Goal: Task Accomplishment & Management: Manage account settings

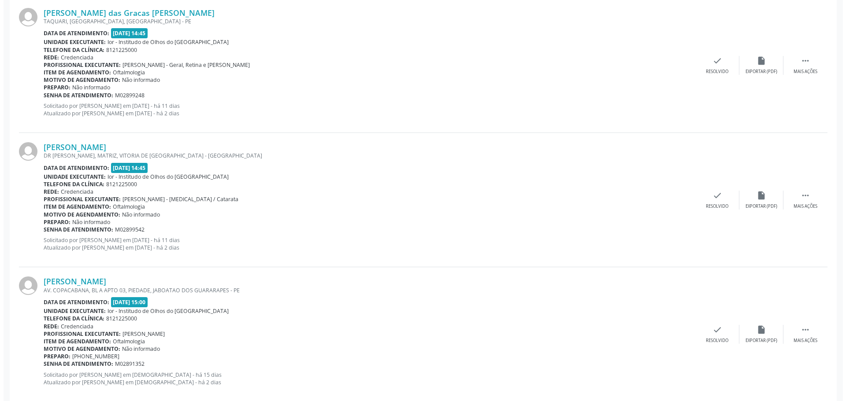
scroll to position [1089, 0]
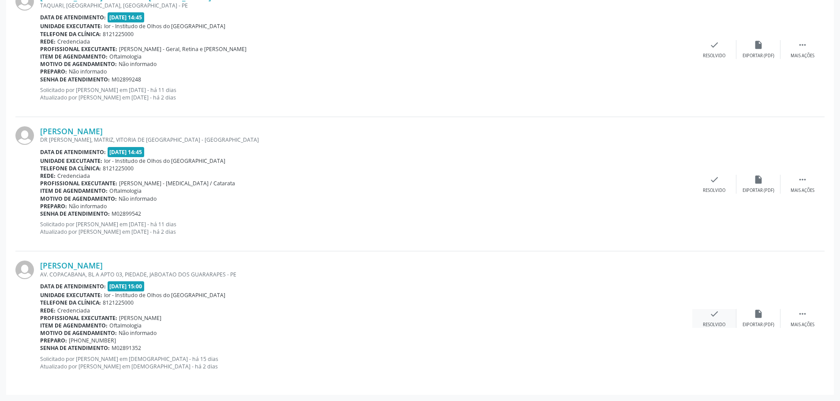
click at [721, 314] on div "check Resolvido" at bounding box center [714, 318] width 44 height 19
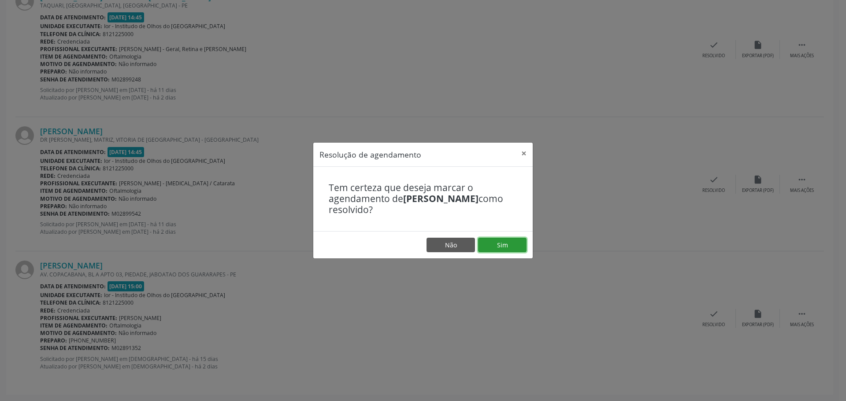
click at [510, 247] on button "Sim" at bounding box center [502, 245] width 48 height 15
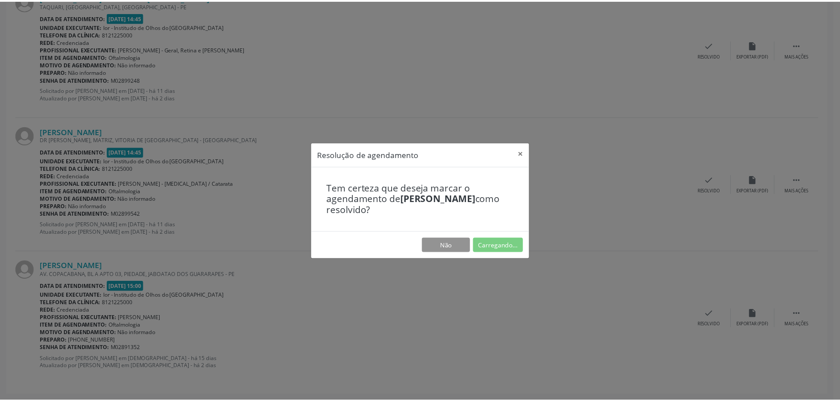
scroll to position [0, 0]
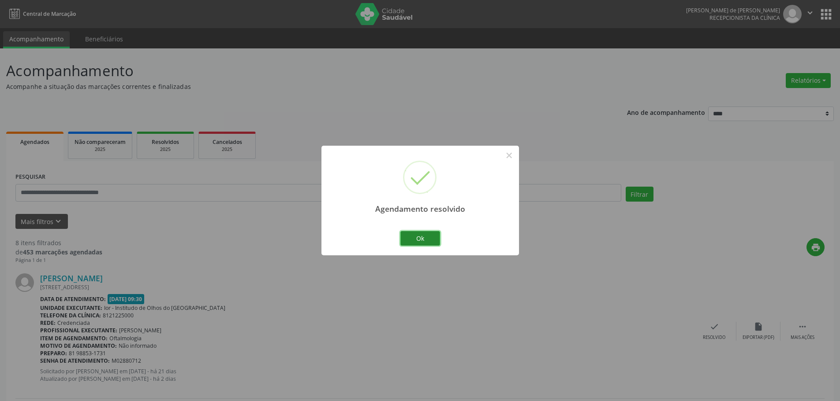
click at [429, 237] on button "Ok" at bounding box center [420, 238] width 40 height 15
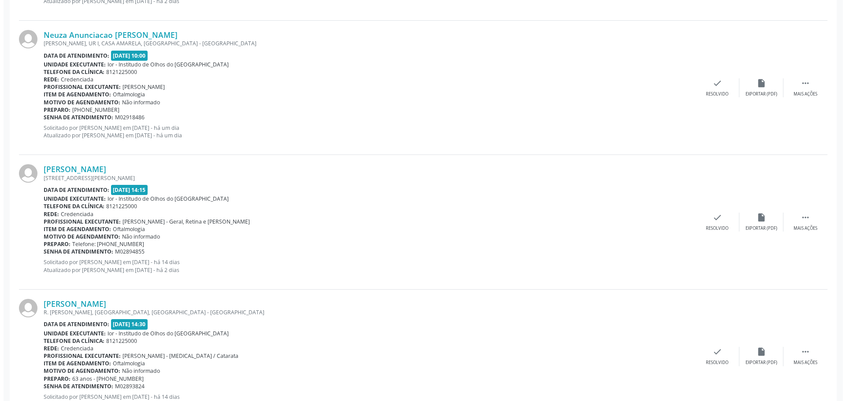
scroll to position [529, 0]
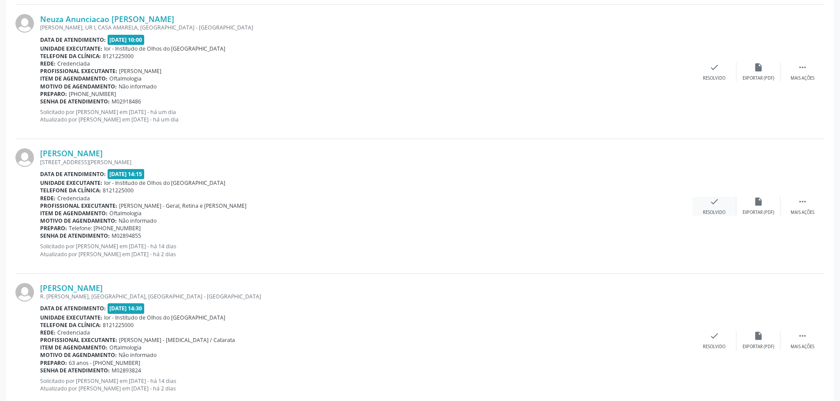
click at [716, 205] on icon "check" at bounding box center [714, 202] width 10 height 10
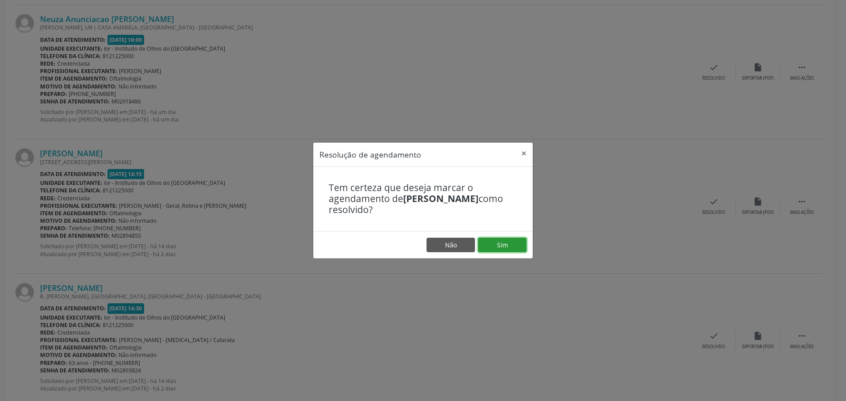
click at [503, 248] on button "Sim" at bounding box center [502, 245] width 48 height 15
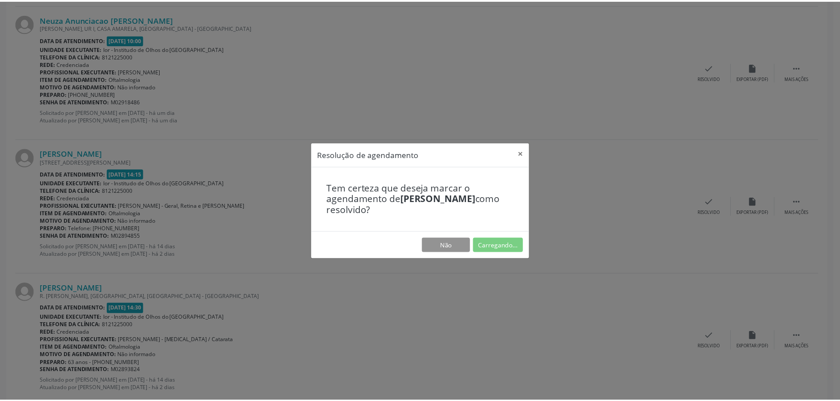
scroll to position [0, 0]
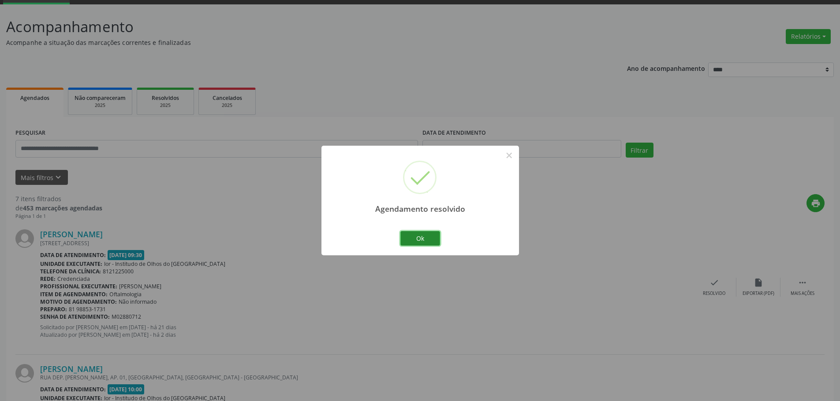
click at [409, 240] on button "Ok" at bounding box center [420, 238] width 40 height 15
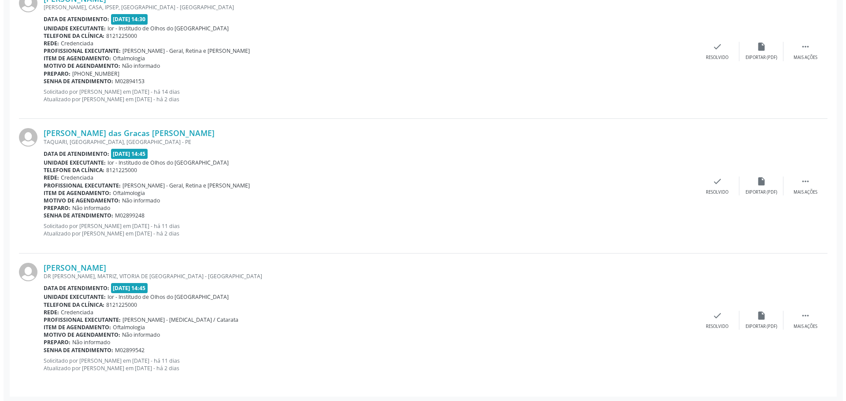
scroll to position [820, 0]
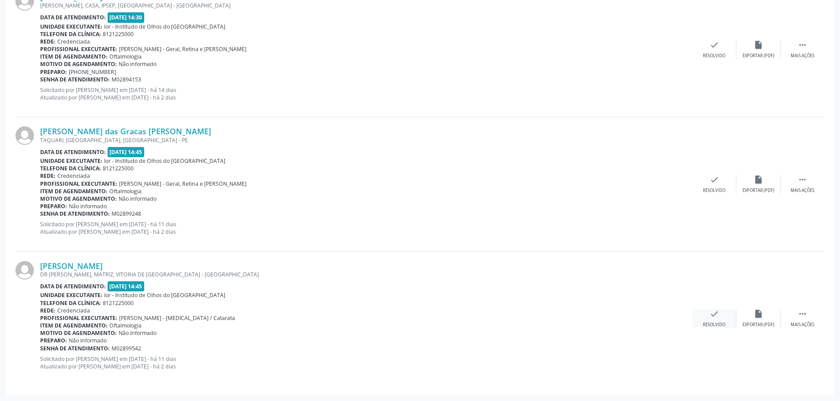
click at [710, 310] on icon "check" at bounding box center [714, 314] width 10 height 10
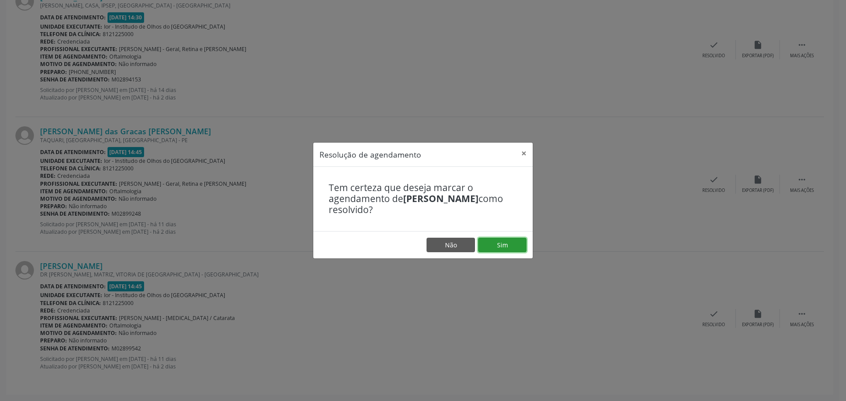
click at [506, 242] on button "Sim" at bounding box center [502, 245] width 48 height 15
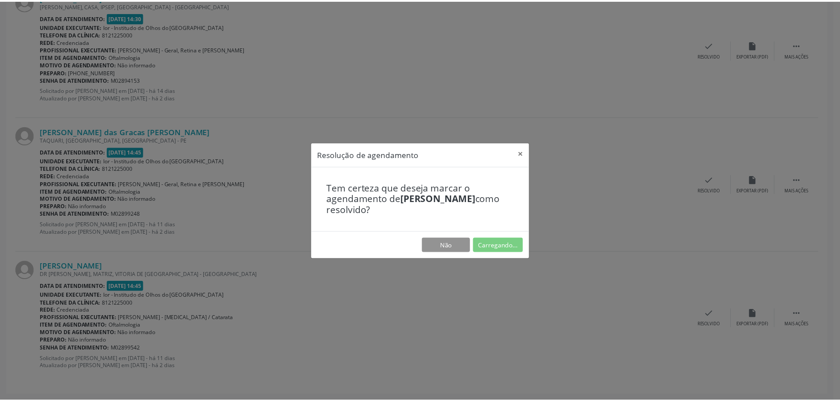
scroll to position [0, 0]
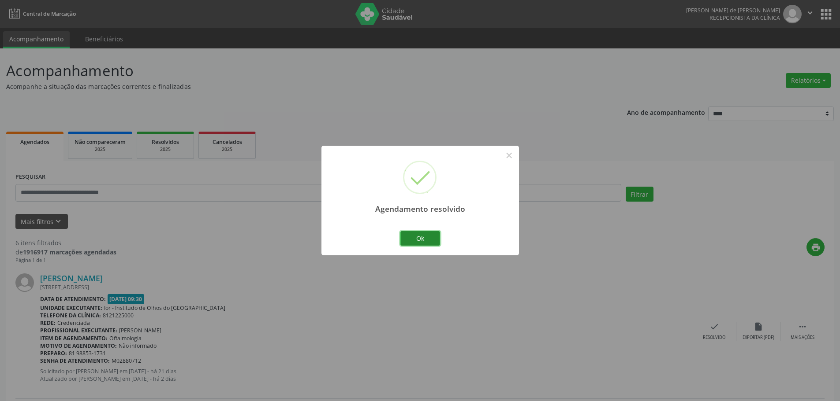
click at [429, 240] on button "Ok" at bounding box center [420, 238] width 40 height 15
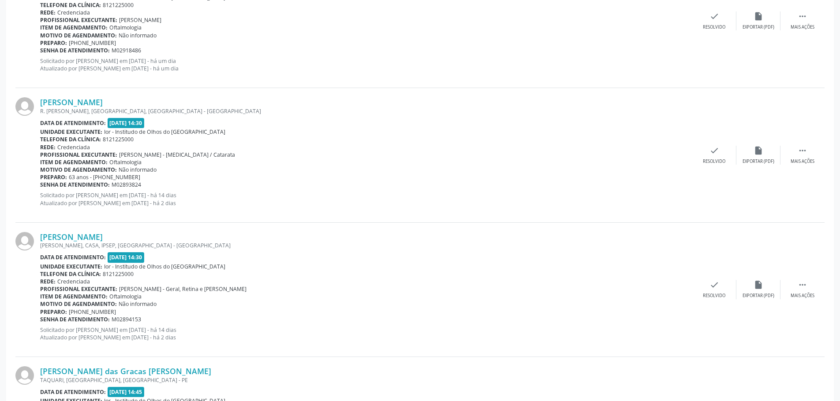
scroll to position [465, 0]
